Goal: Transaction & Acquisition: Book appointment/travel/reservation

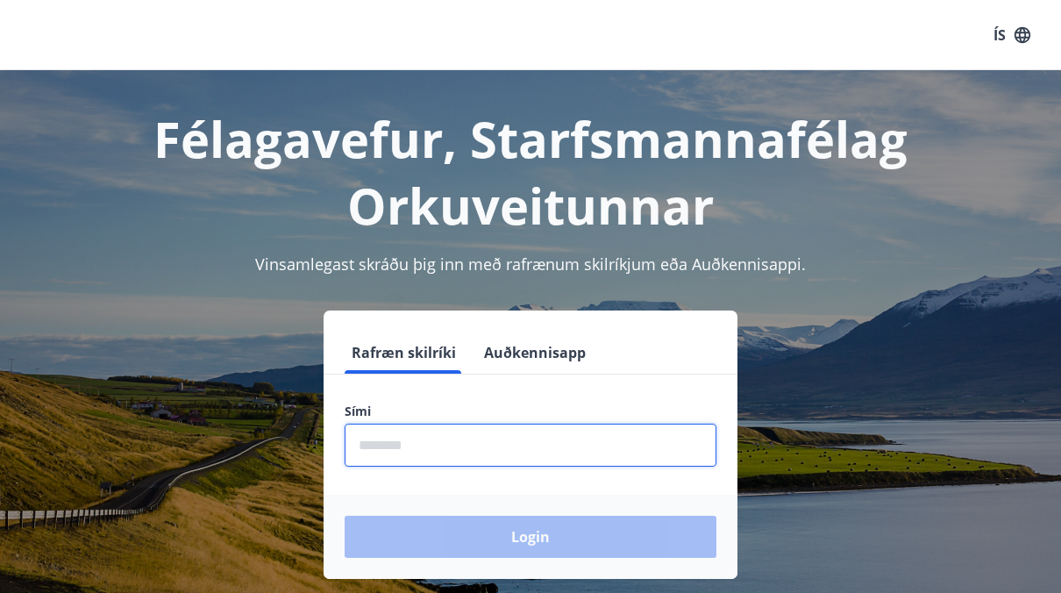
click at [455, 458] on input "phone" at bounding box center [531, 444] width 372 height 43
type input "********"
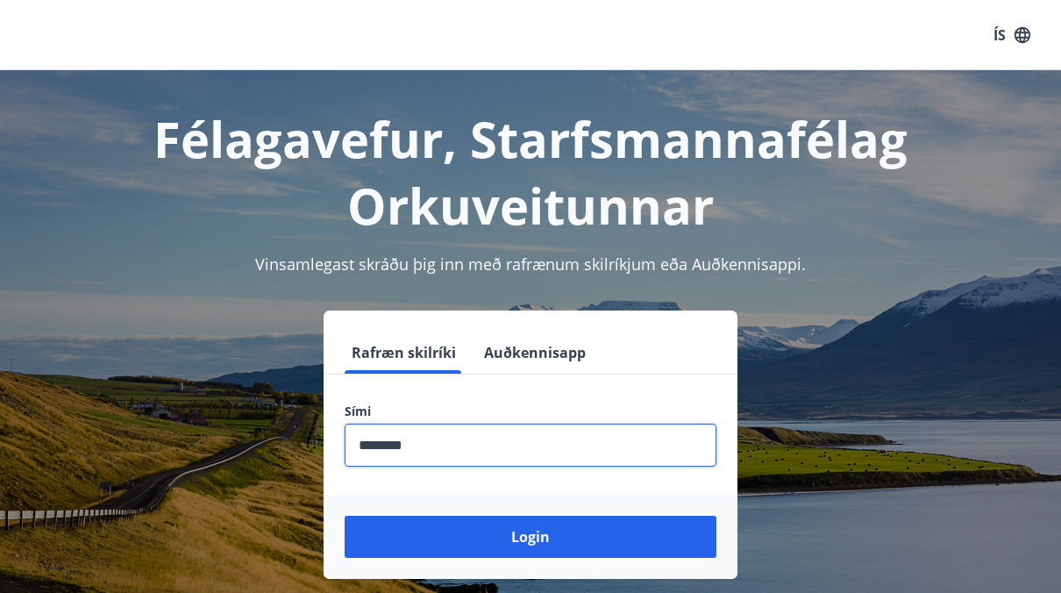
click at [451, 532] on button "Login" at bounding box center [531, 536] width 372 height 42
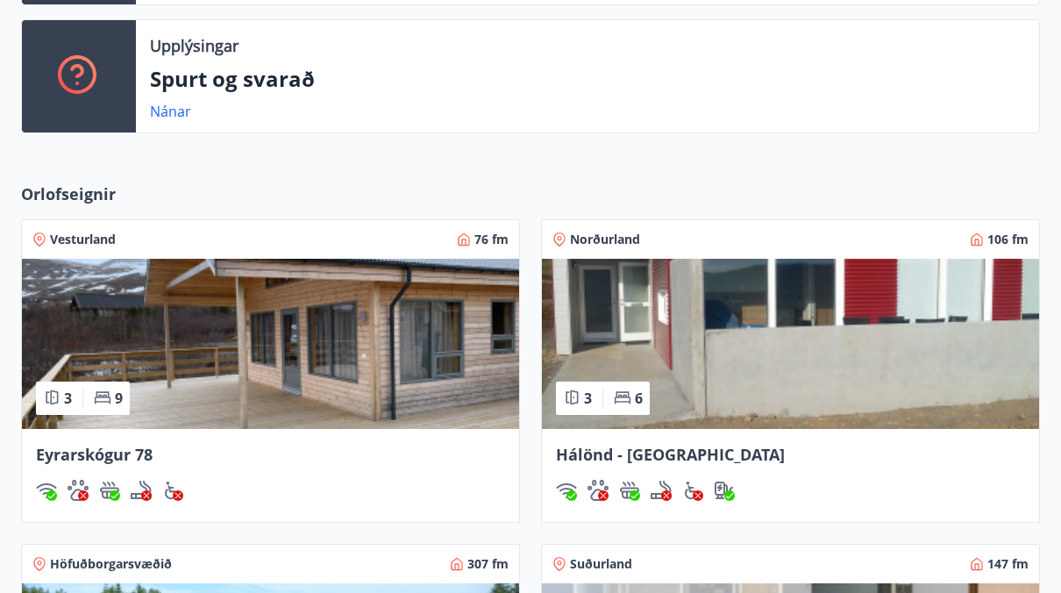
scroll to position [526, 0]
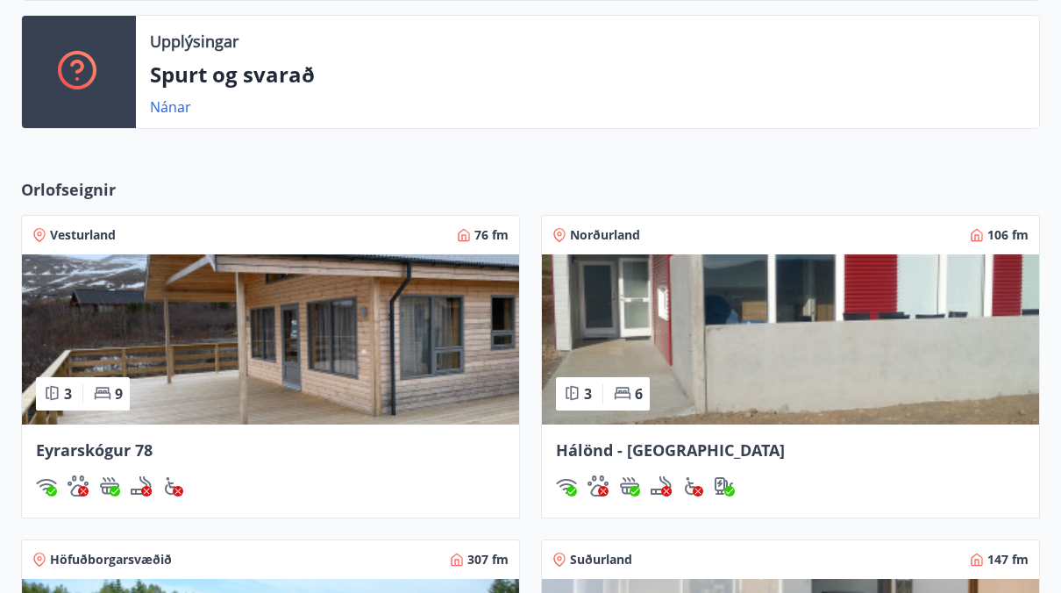
click at [701, 333] on img at bounding box center [790, 339] width 497 height 170
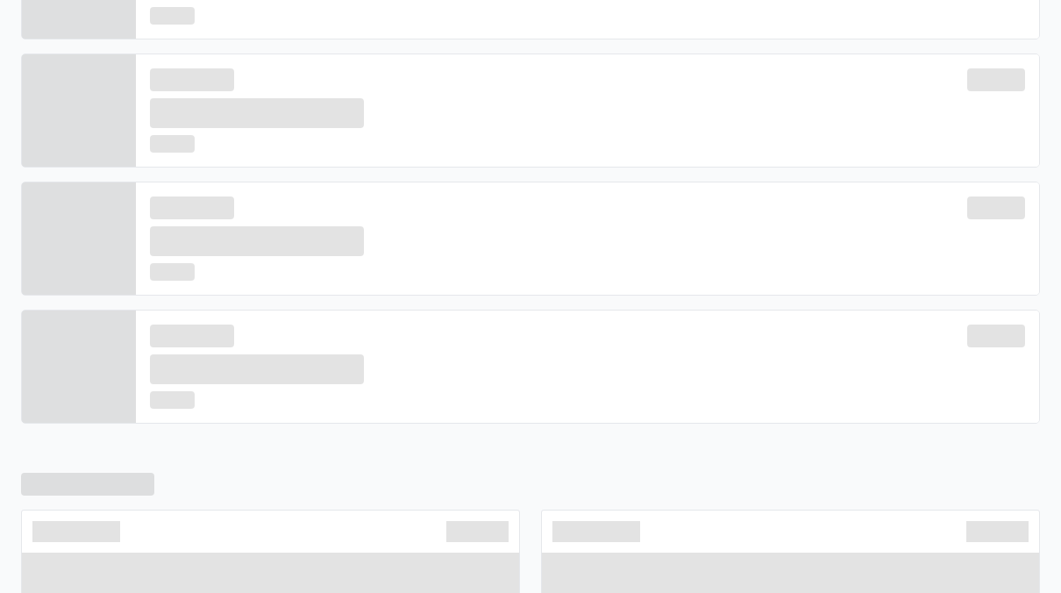
scroll to position [487, 0]
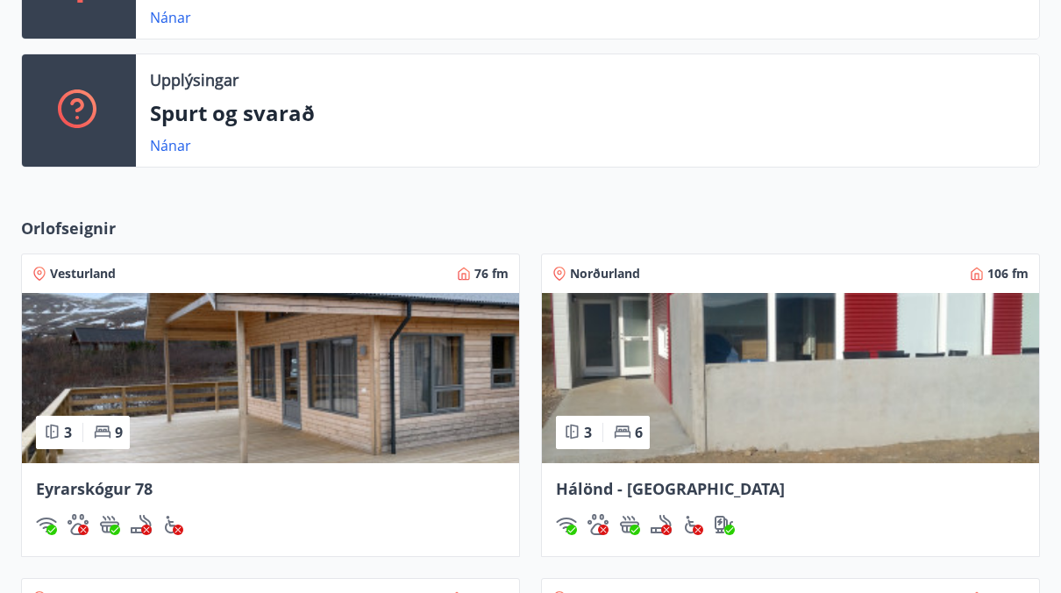
click at [264, 366] on img at bounding box center [270, 378] width 497 height 170
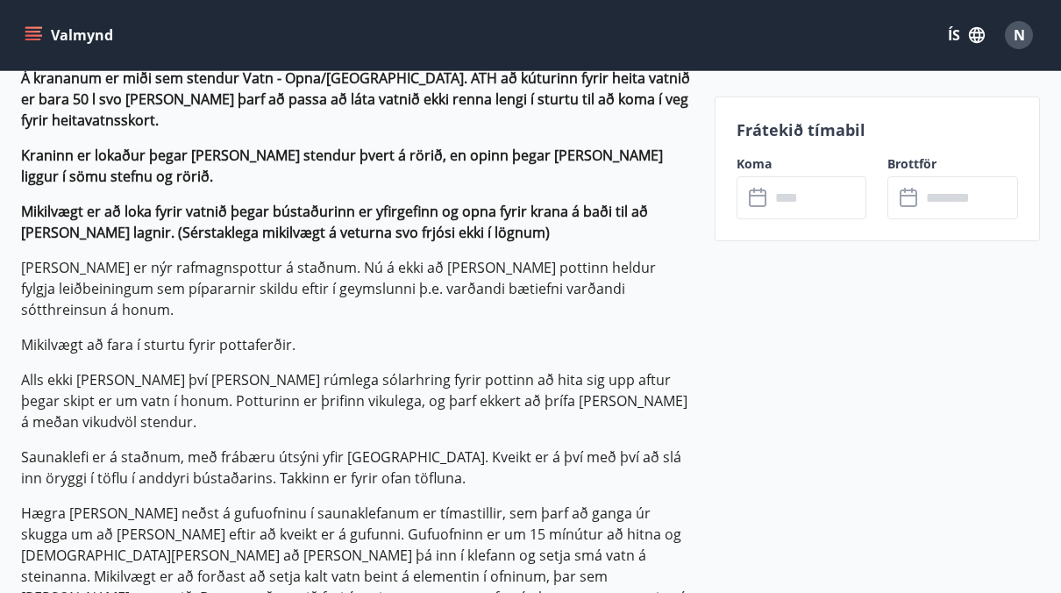
scroll to position [1578, 0]
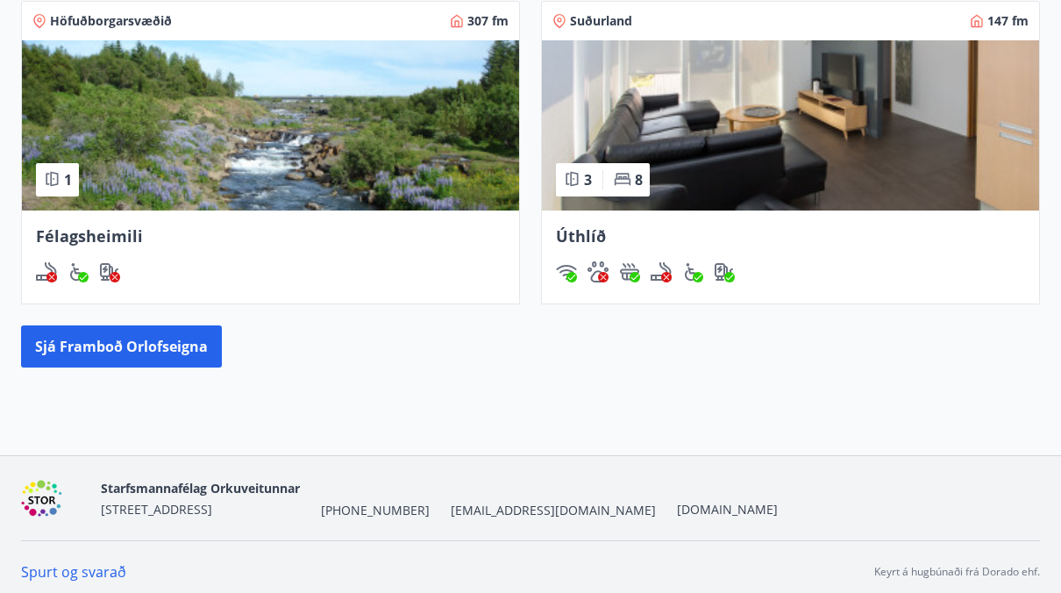
scroll to position [1071, 0]
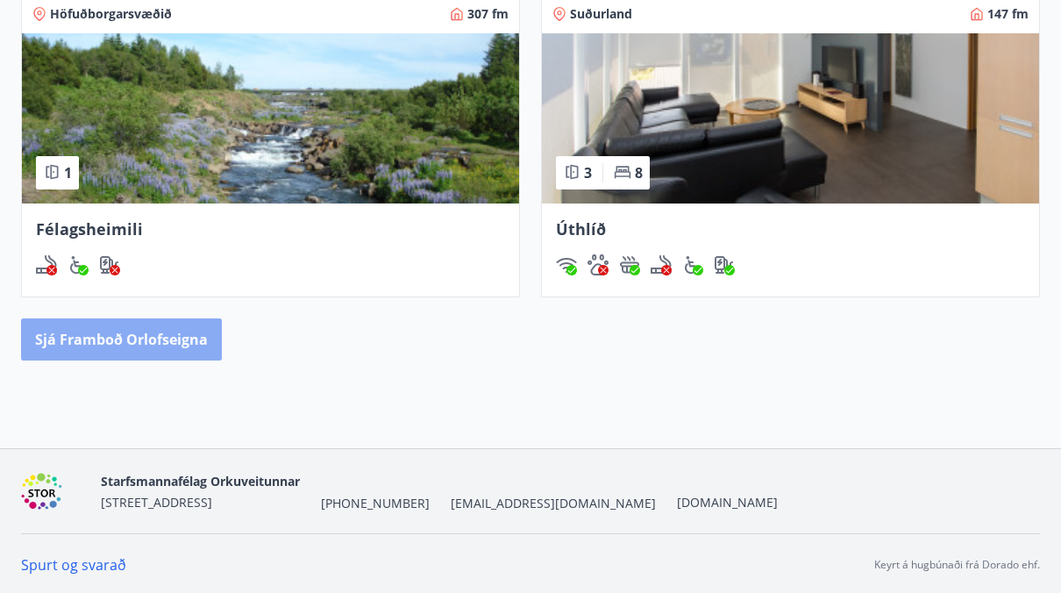
click at [173, 328] on button "Sjá framboð orlofseigna" at bounding box center [121, 339] width 201 height 42
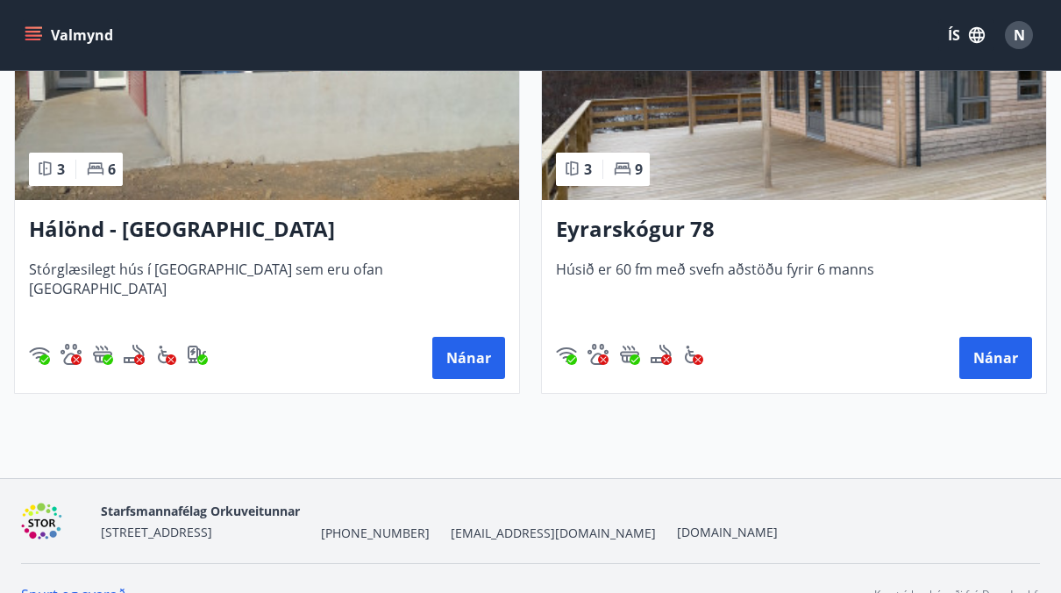
scroll to position [1430, 0]
